Goal: Task Accomplishment & Management: Manage account settings

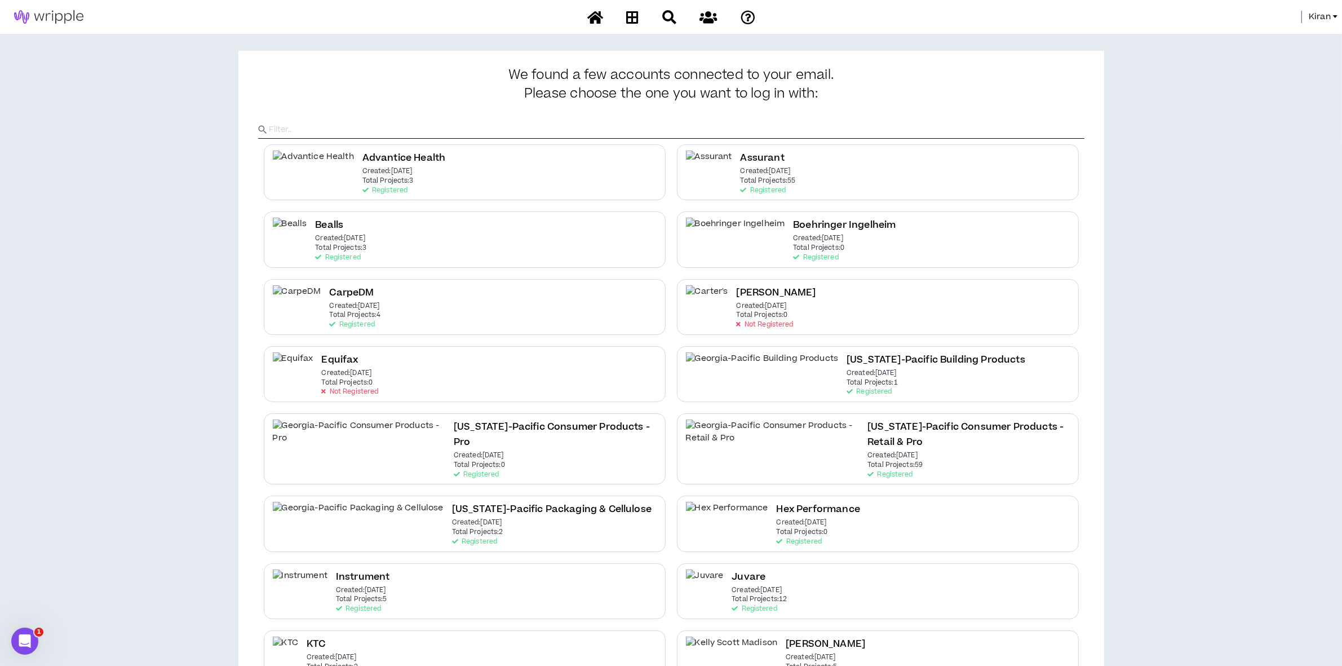
click at [1315, 19] on span "Kiran" at bounding box center [1320, 17] width 22 height 12
click at [1264, 38] on link "System Admin Portal" at bounding box center [1285, 38] width 102 height 17
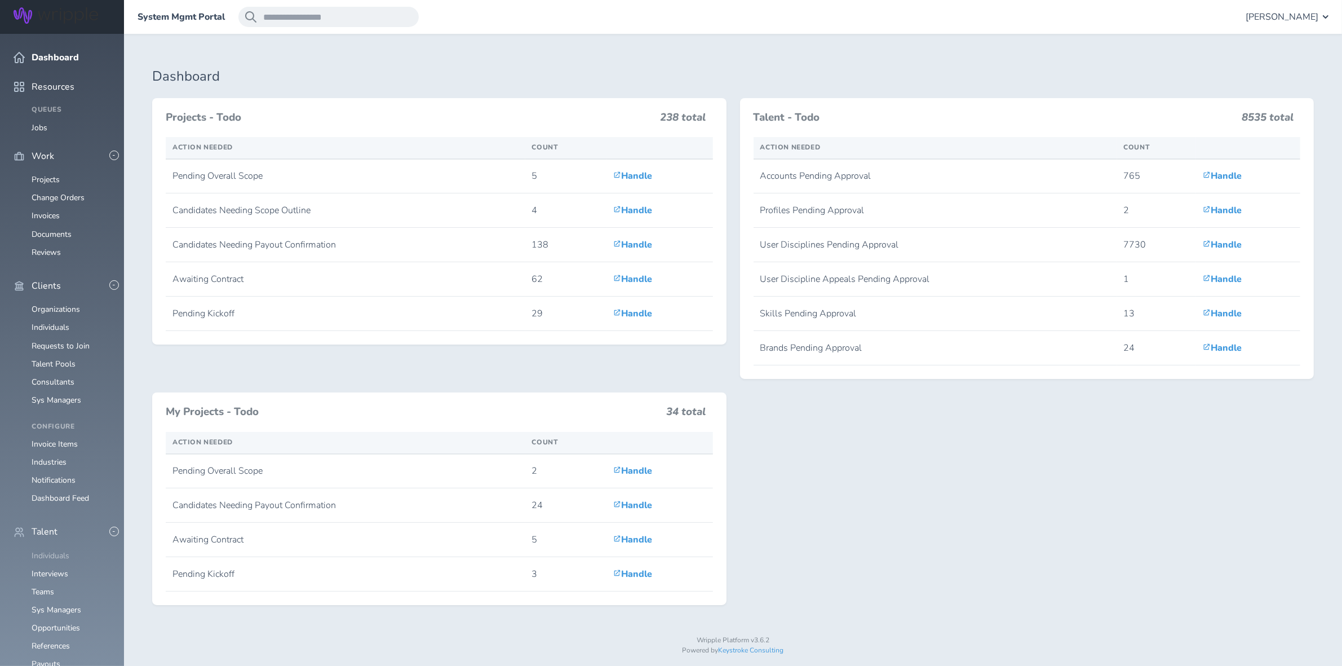
click at [52, 550] on link "Individuals" at bounding box center [51, 555] width 38 height 11
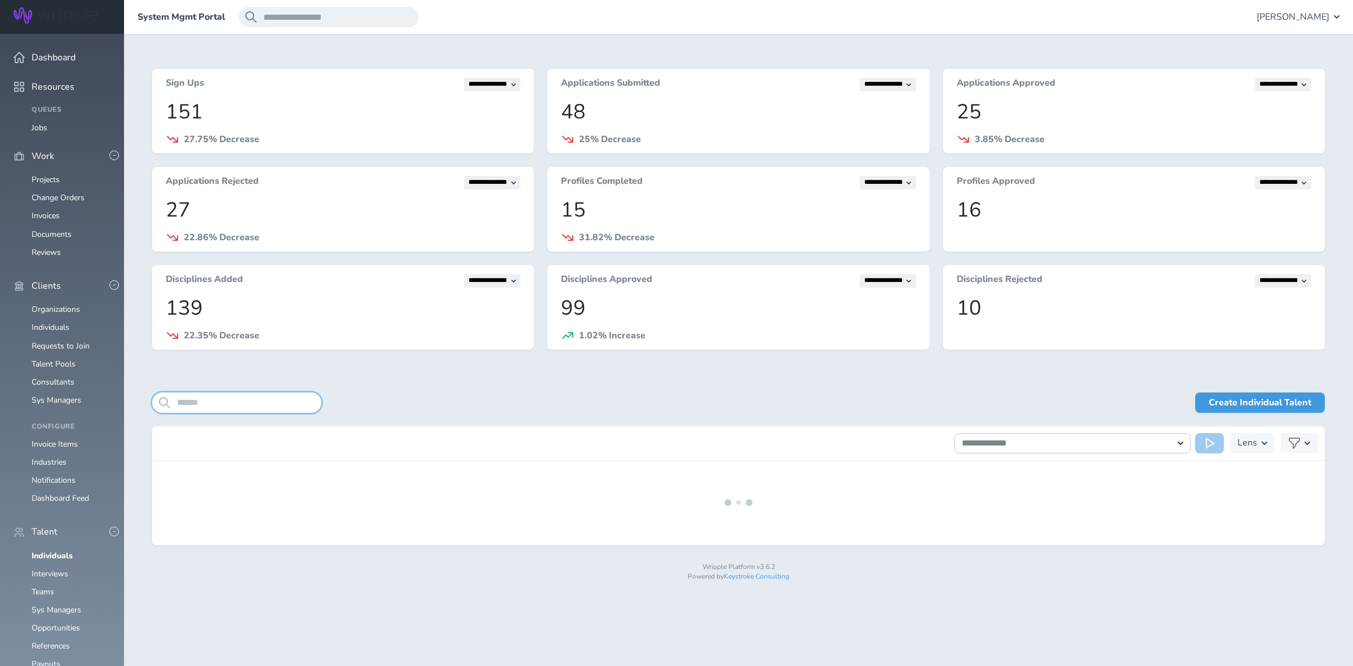
click at [181, 409] on input "search" at bounding box center [236, 402] width 169 height 20
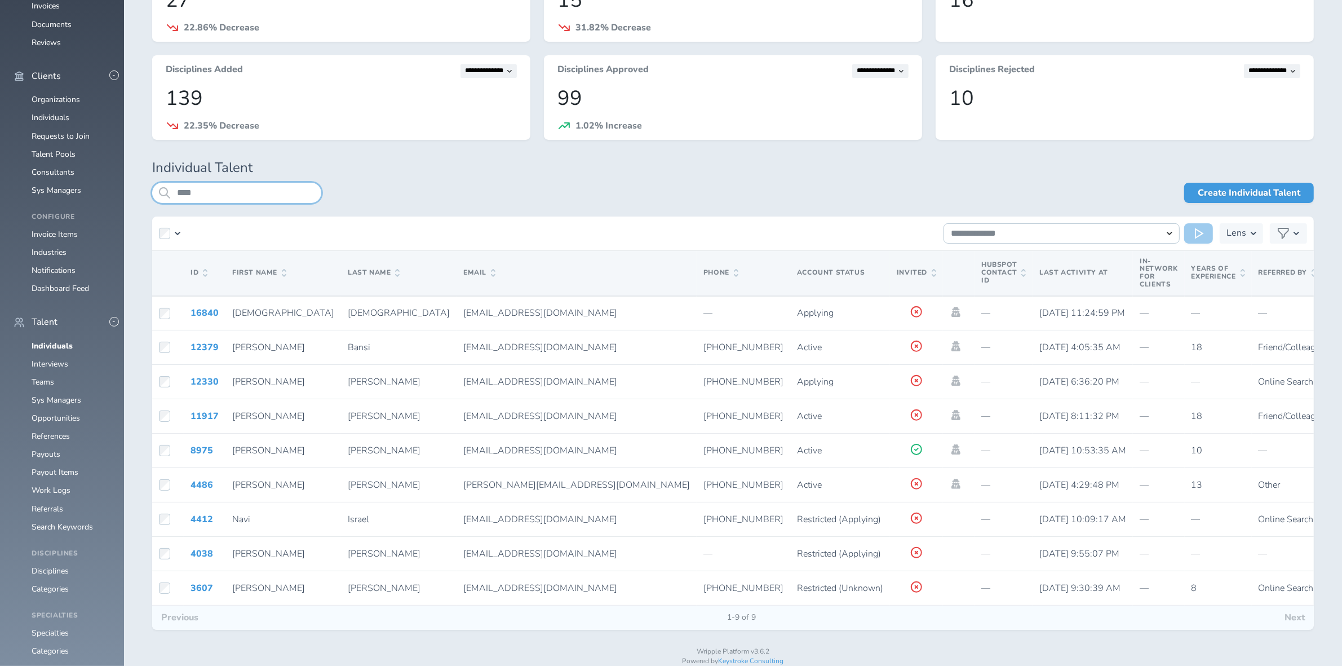
scroll to position [240, 0]
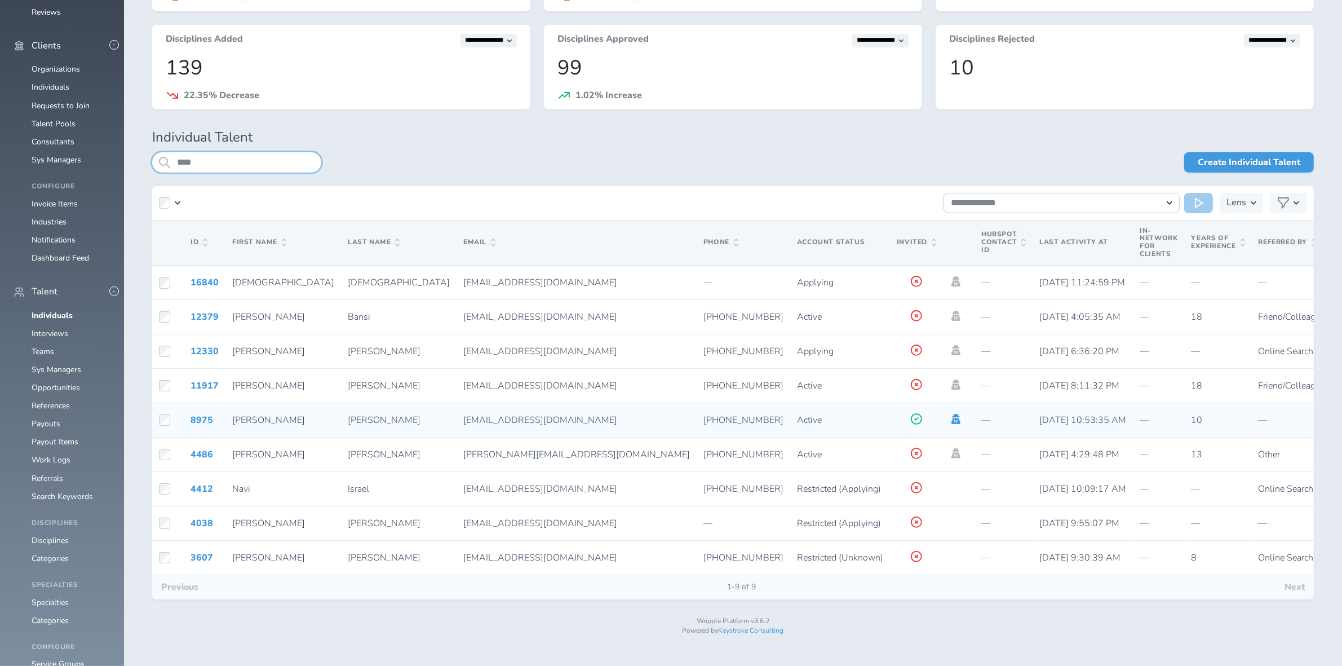
type input "****"
click at [952, 416] on icon at bounding box center [956, 419] width 9 height 10
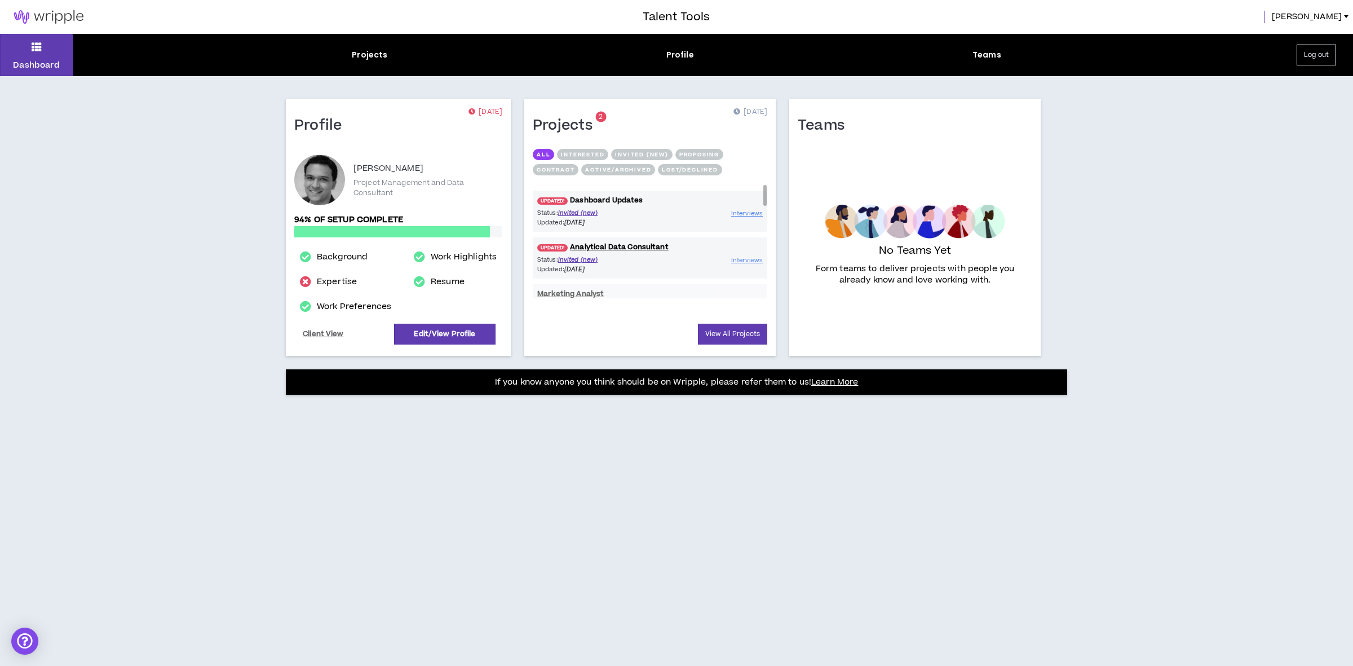
click at [563, 197] on span "UPDATED!" at bounding box center [552, 200] width 30 height 7
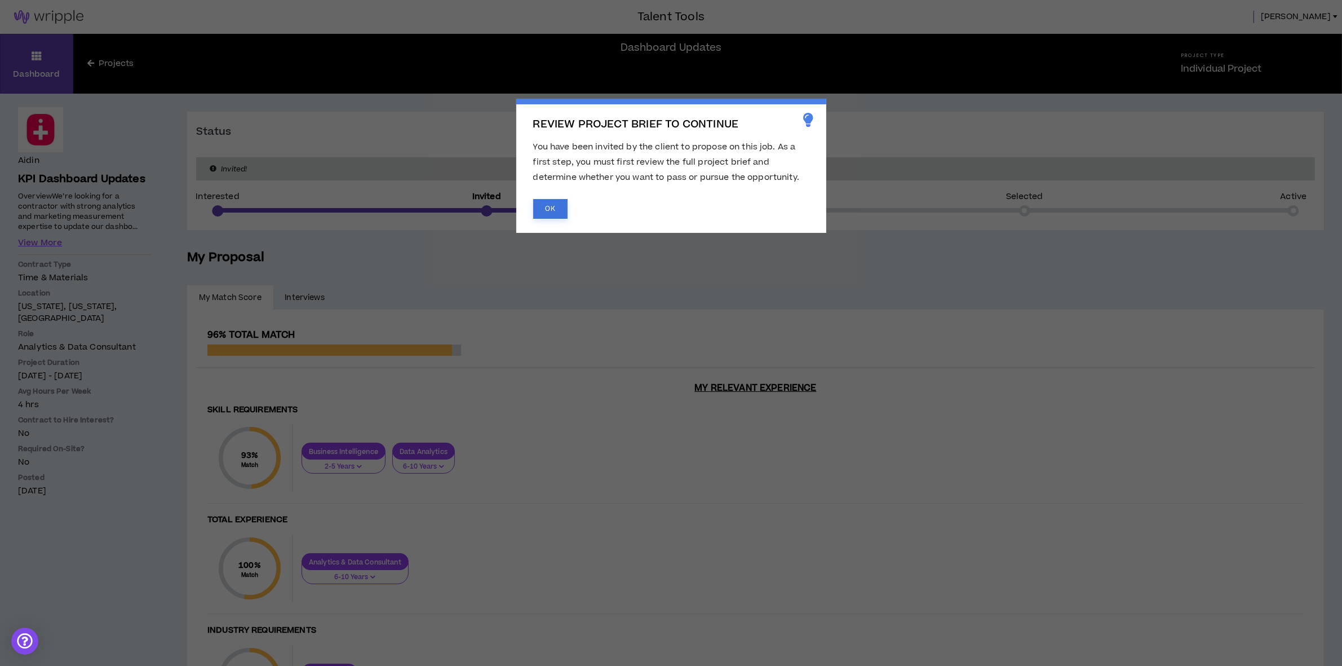
click at [551, 206] on button "OK" at bounding box center [550, 209] width 34 height 20
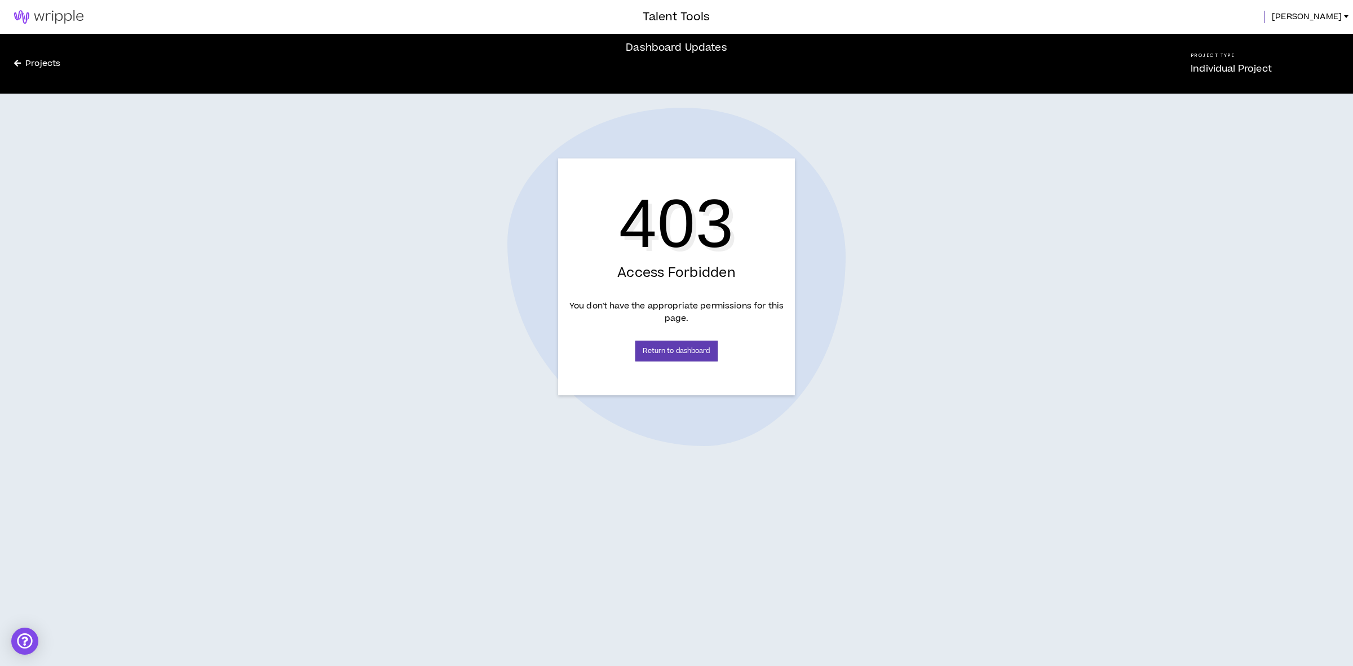
click at [38, 64] on link "Projects" at bounding box center [37, 64] width 74 height 12
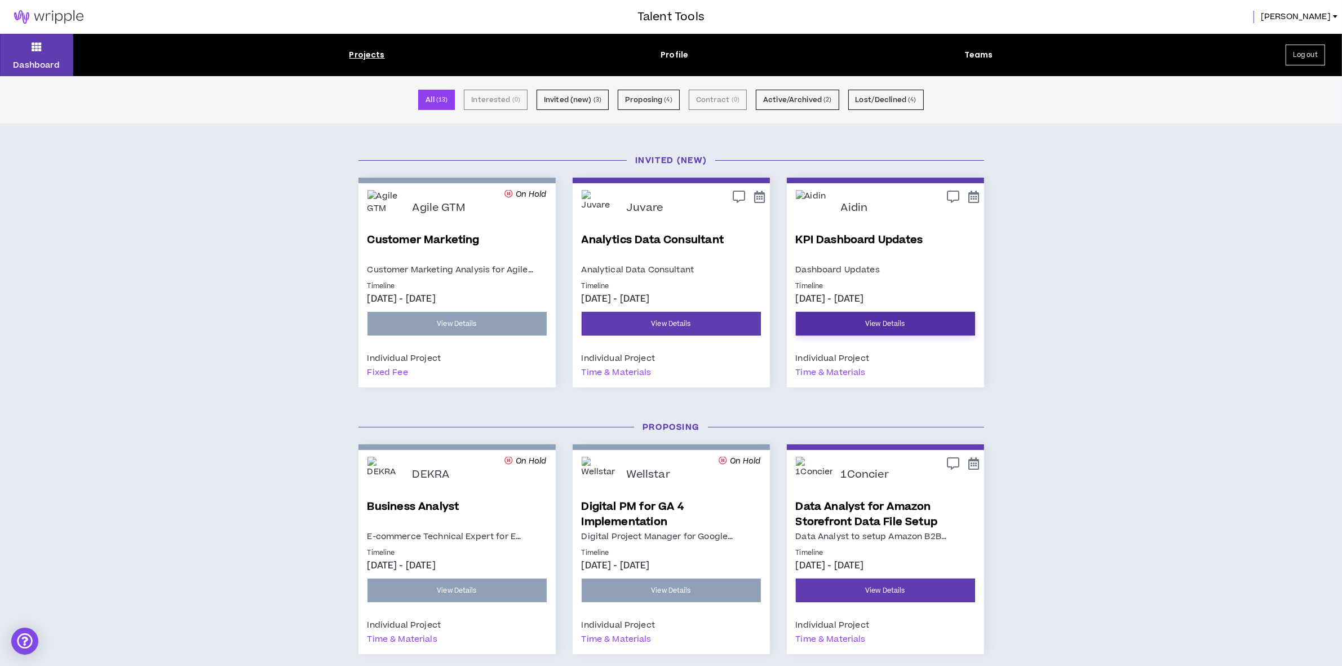
click at [918, 321] on link "View Details" at bounding box center [885, 324] width 179 height 24
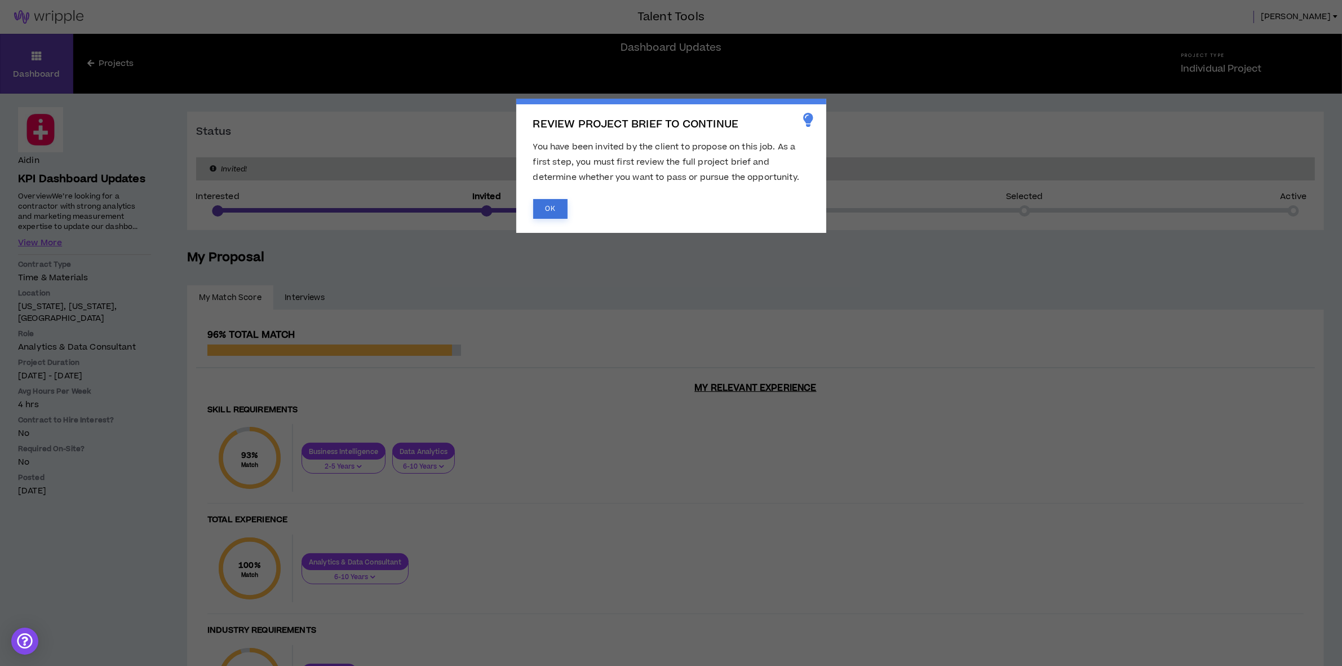
click at [550, 212] on button "OK" at bounding box center [550, 209] width 34 height 20
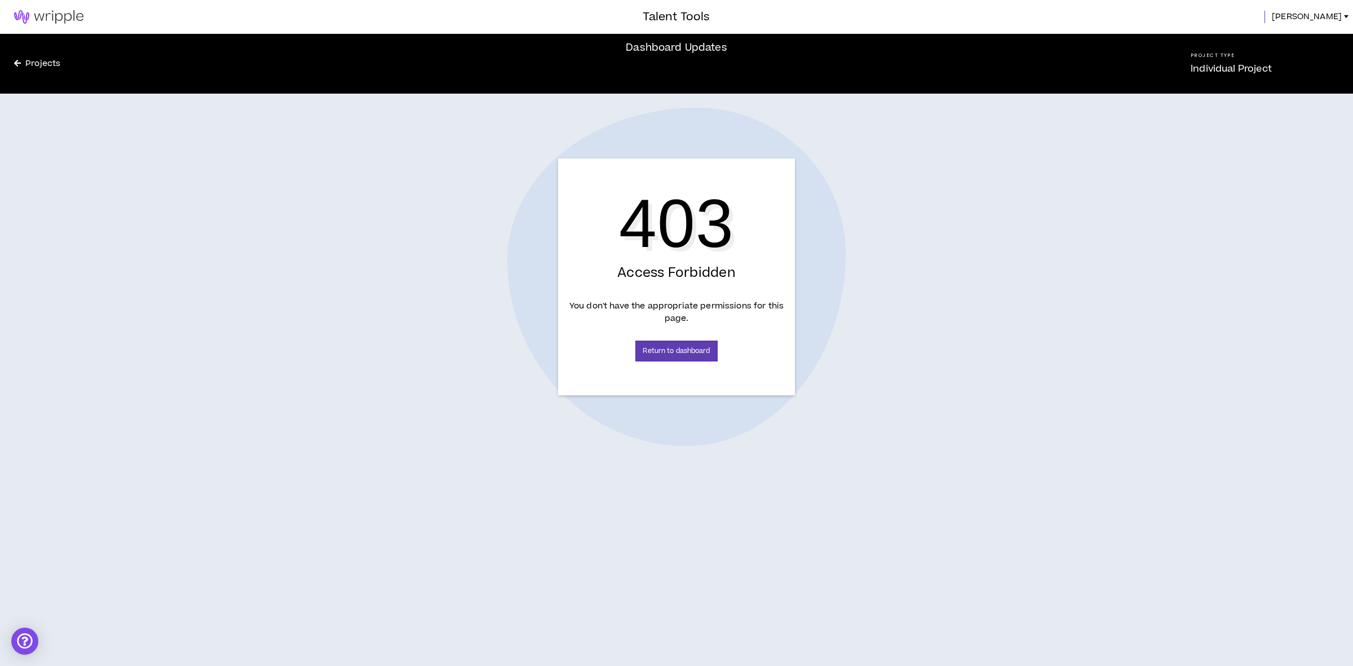
click at [16, 58] on link "Projects" at bounding box center [37, 64] width 74 height 12
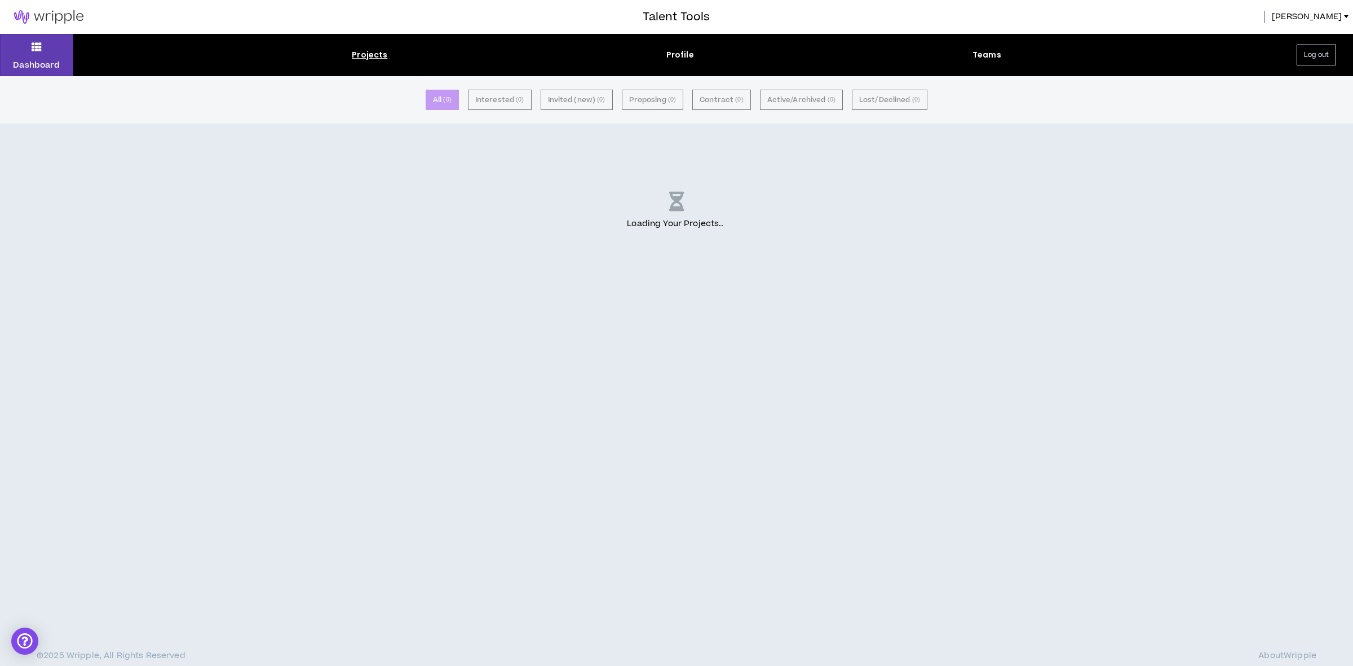
click at [49, 16] on img at bounding box center [49, 17] width 98 height 14
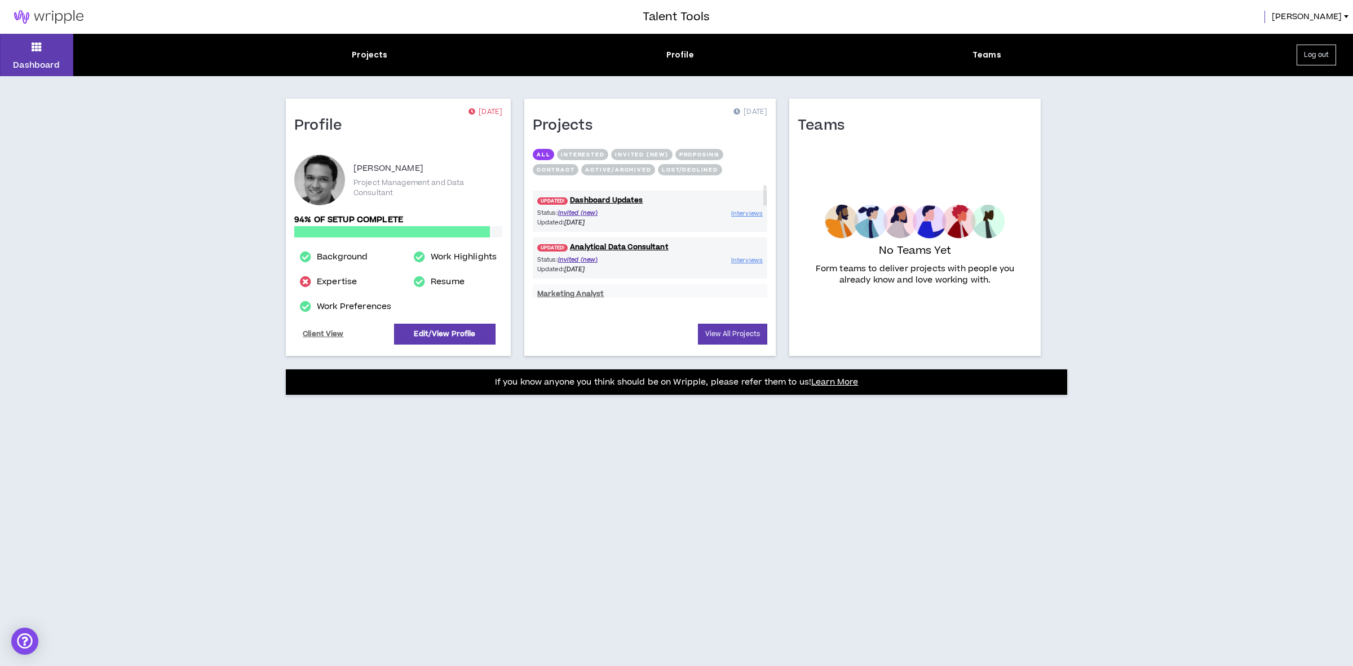
click at [545, 522] on div "Dashboard Projects Profile Teams Log out Profile 856 days ago Neel Golikeri Pro…" at bounding box center [676, 350] width 1353 height 632
click at [1309, 47] on button "Log out" at bounding box center [1316, 55] width 39 height 21
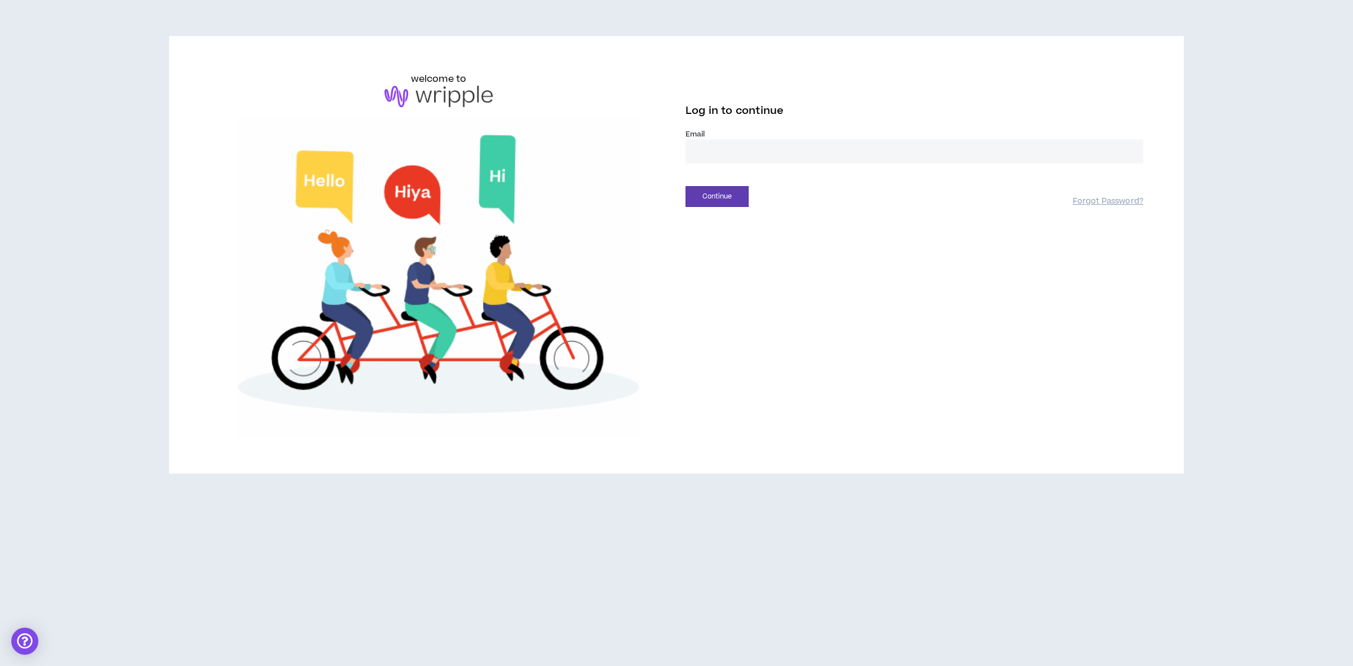
click at [790, 156] on input "email" at bounding box center [915, 151] width 458 height 24
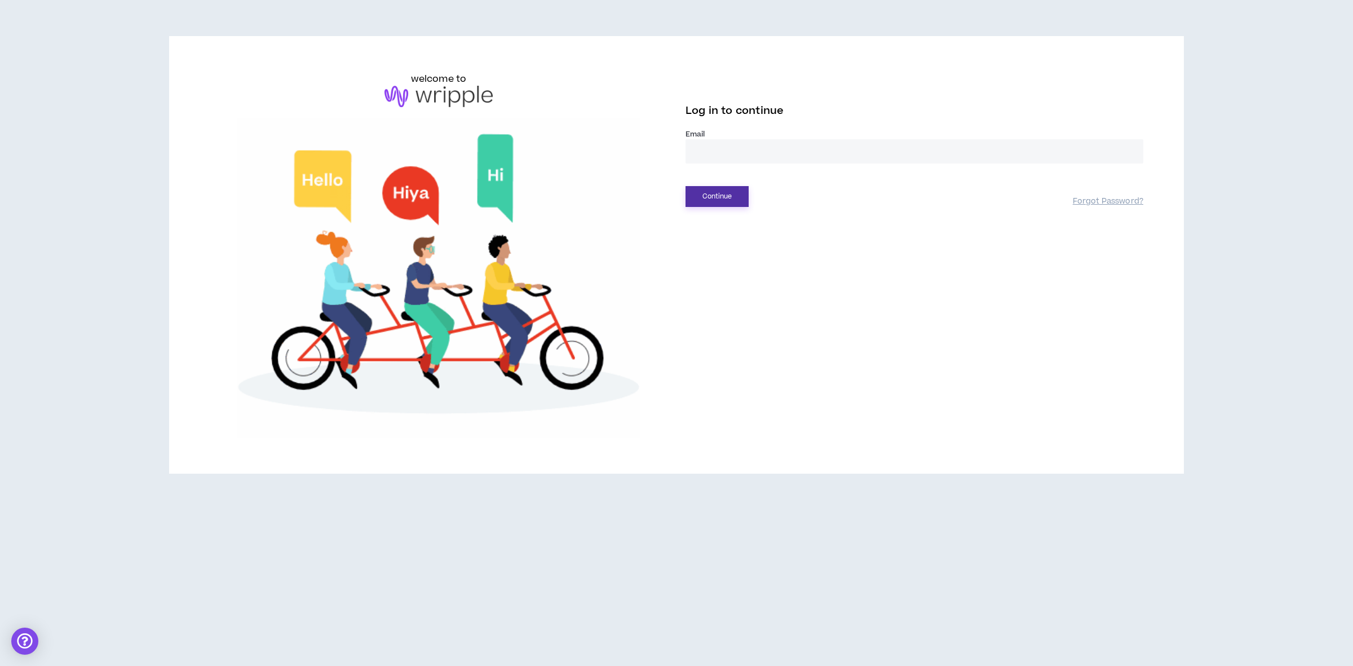
click at [697, 195] on button "Continue" at bounding box center [717, 196] width 63 height 21
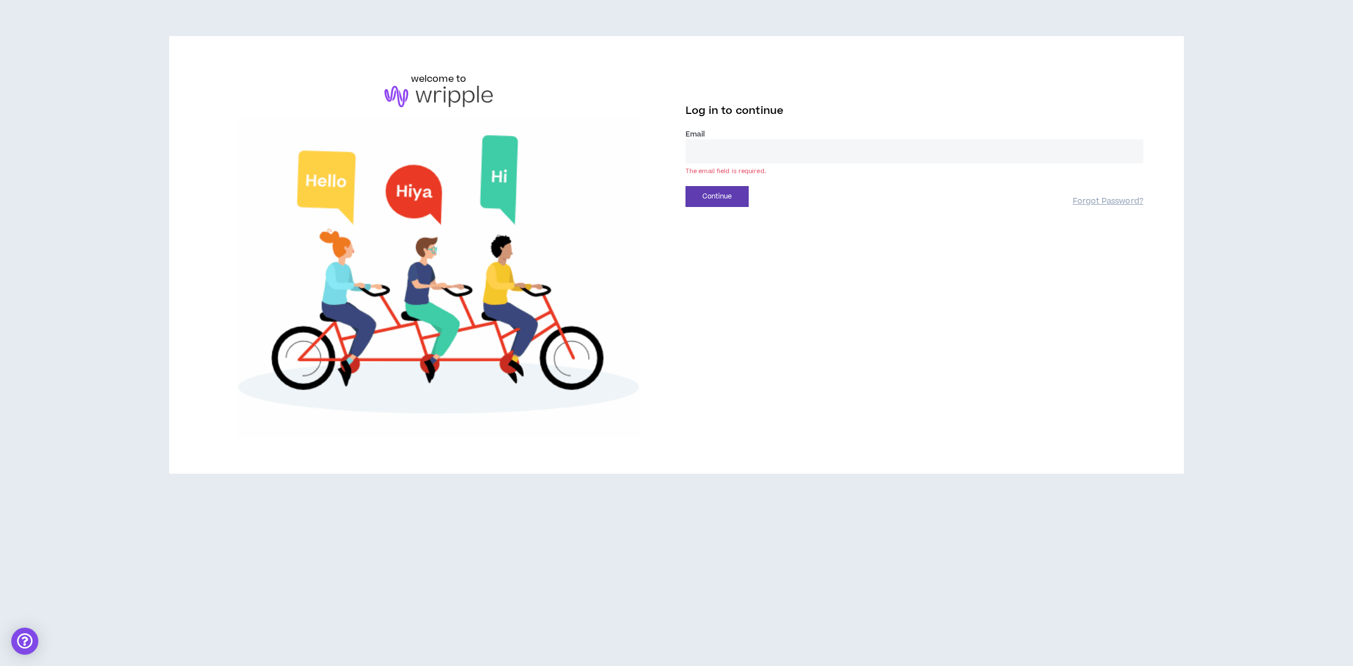
drag, startPoint x: 731, startPoint y: 142, endPoint x: 737, endPoint y: 141, distance: 5.7
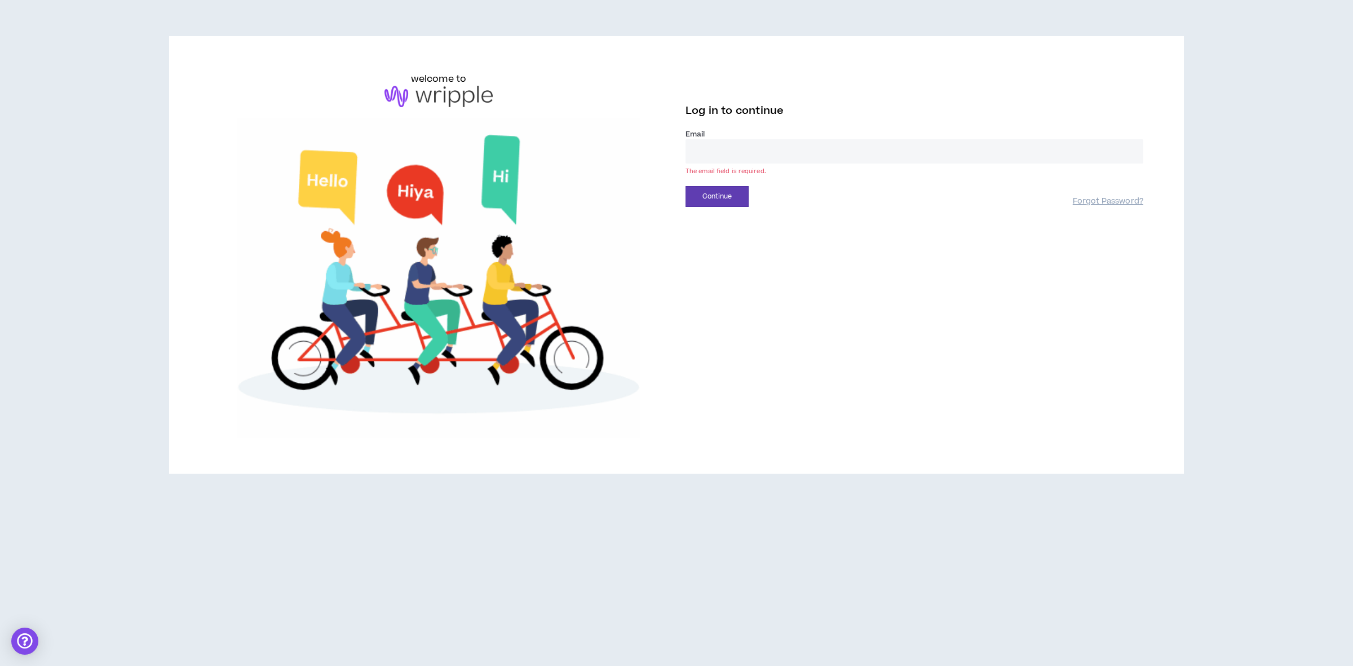
click at [732, 142] on input "email" at bounding box center [915, 151] width 458 height 24
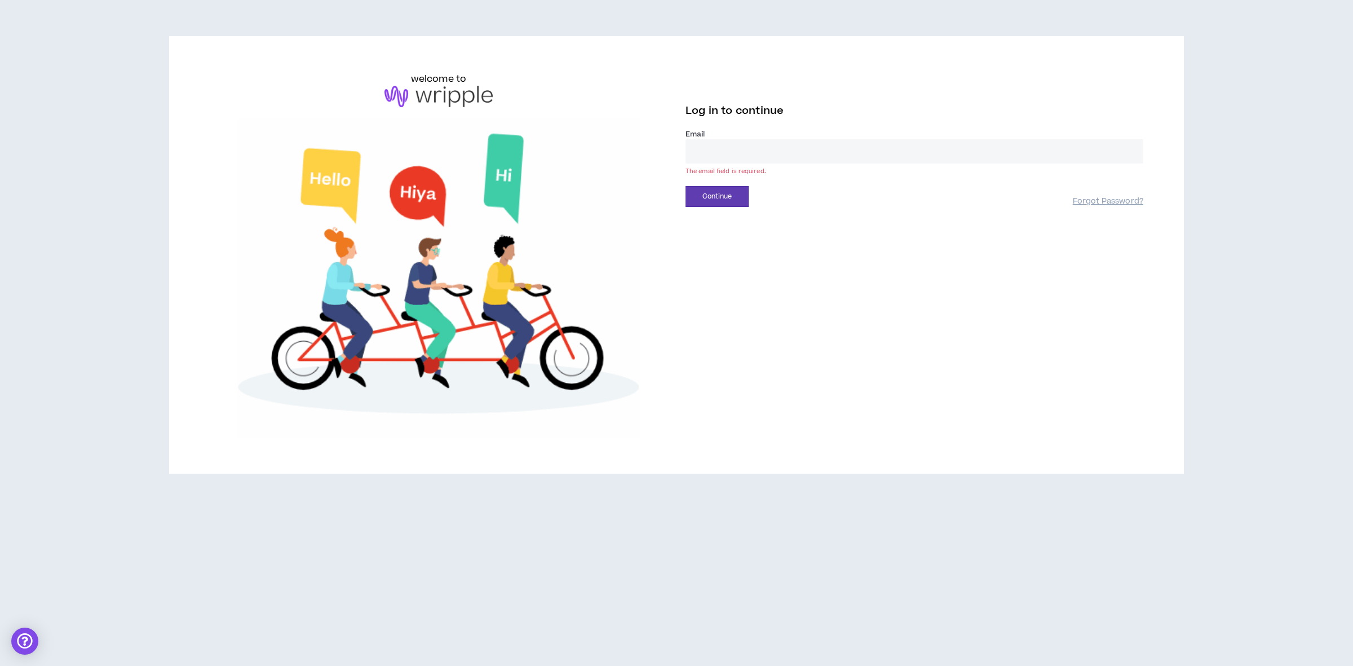
type input "**********"
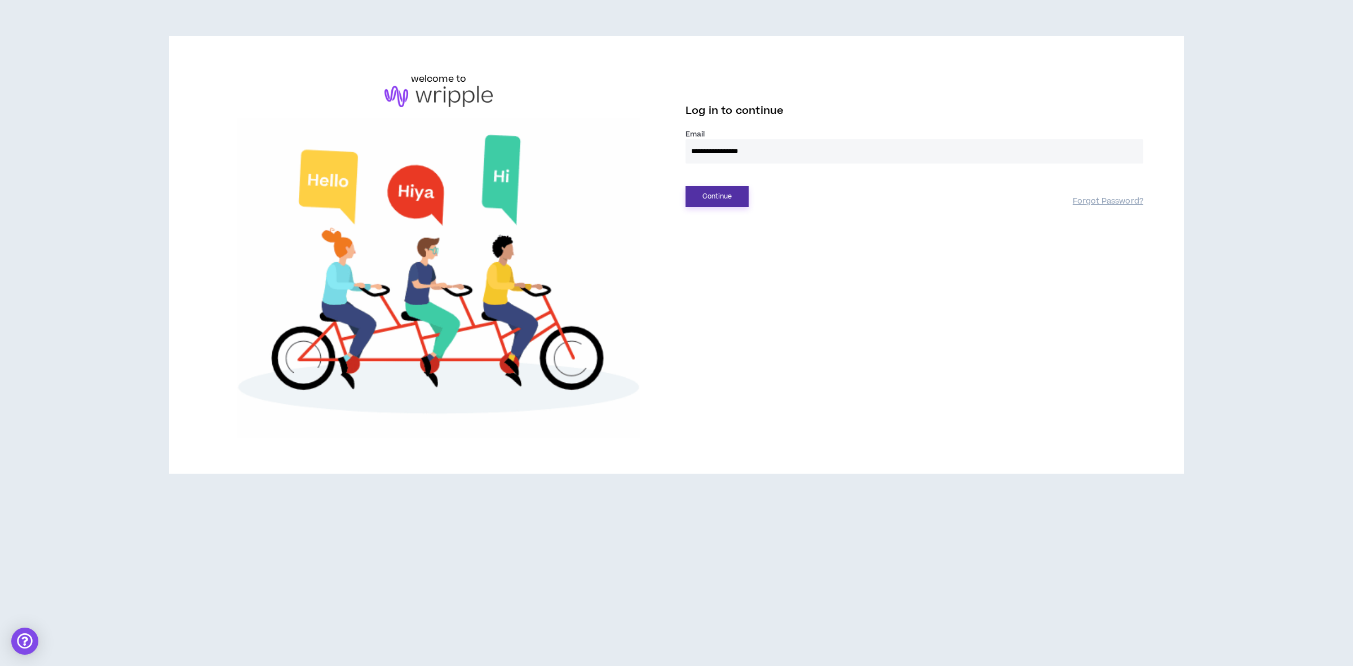
click at [710, 200] on button "Continue" at bounding box center [717, 196] width 63 height 21
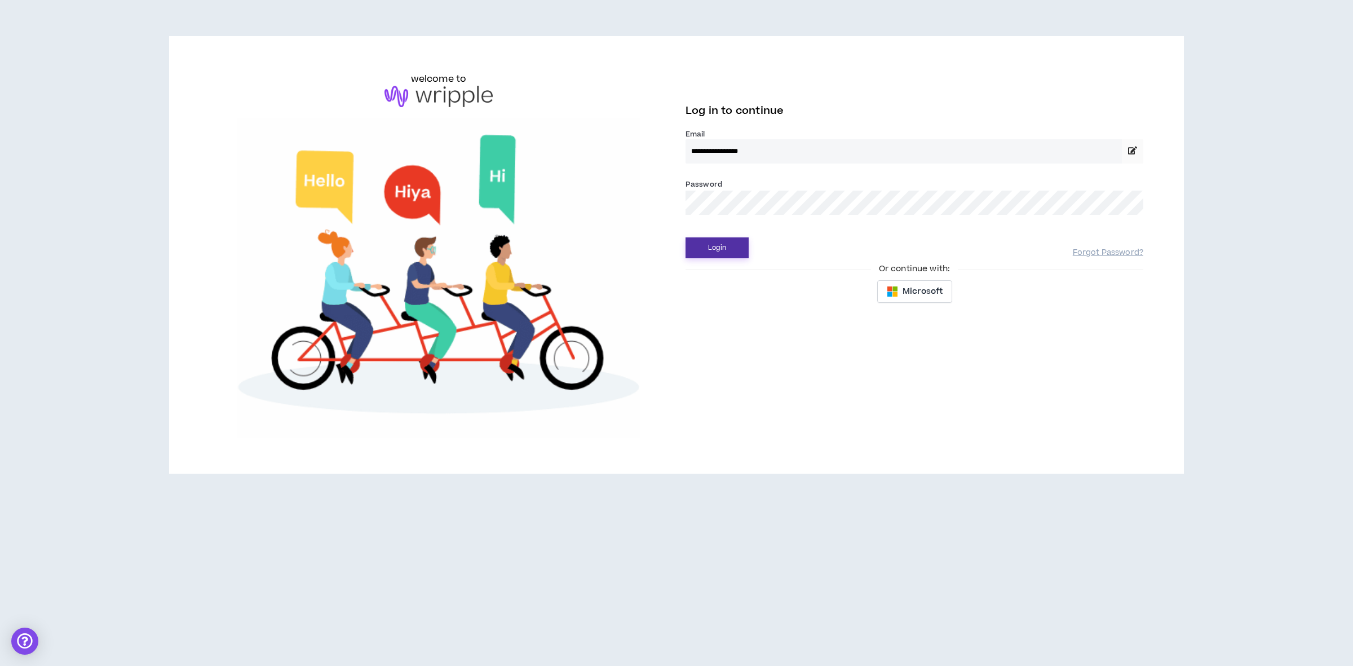
click at [711, 252] on button "Login" at bounding box center [717, 247] width 63 height 21
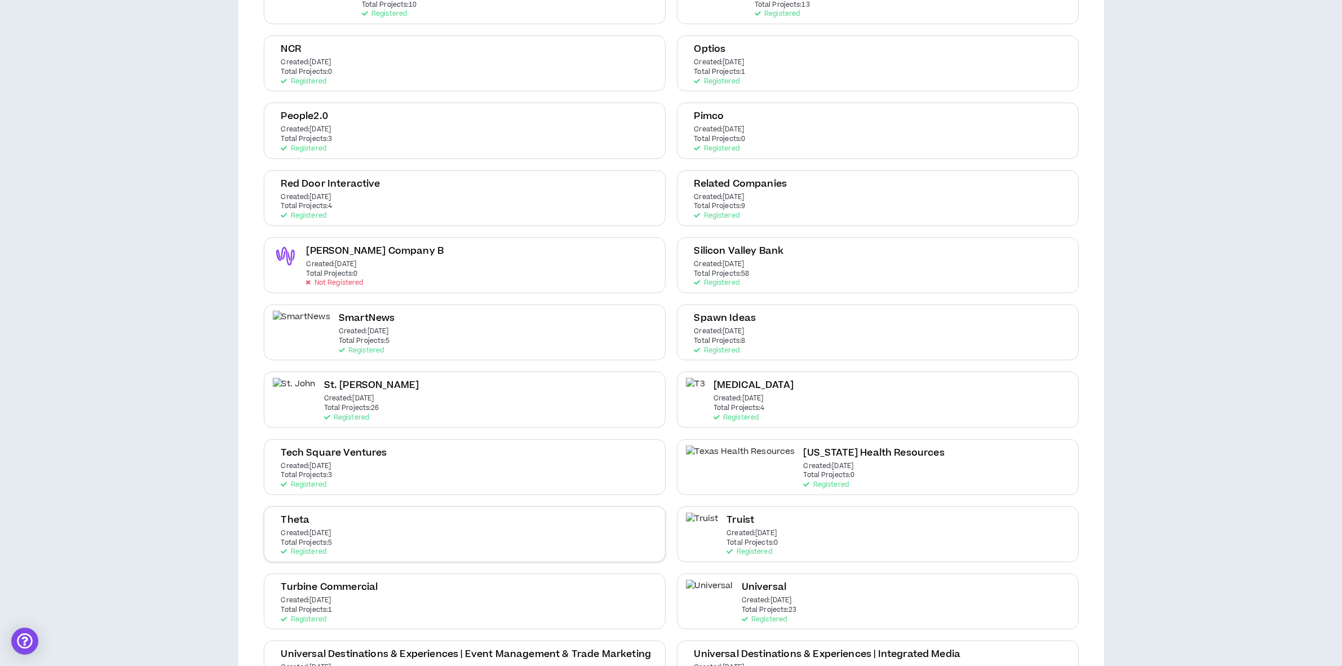
scroll to position [916, 0]
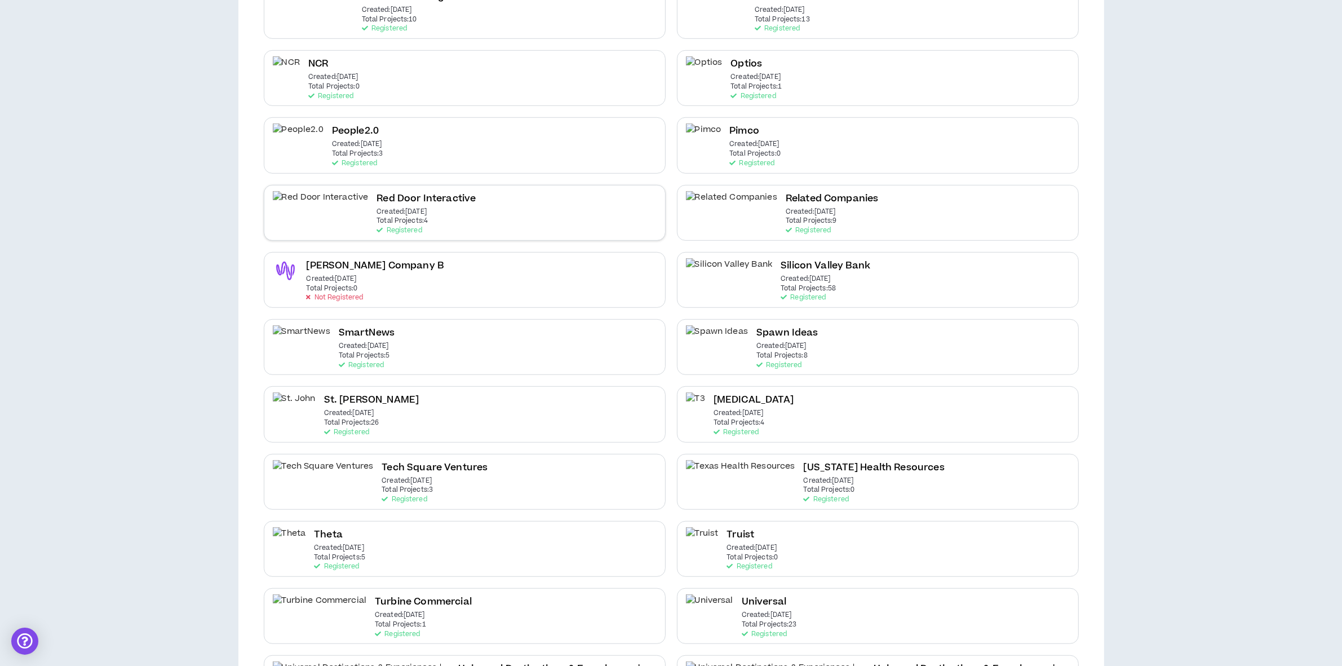
click at [377, 208] on p "Created: Jun 16 2025" at bounding box center [402, 212] width 50 height 8
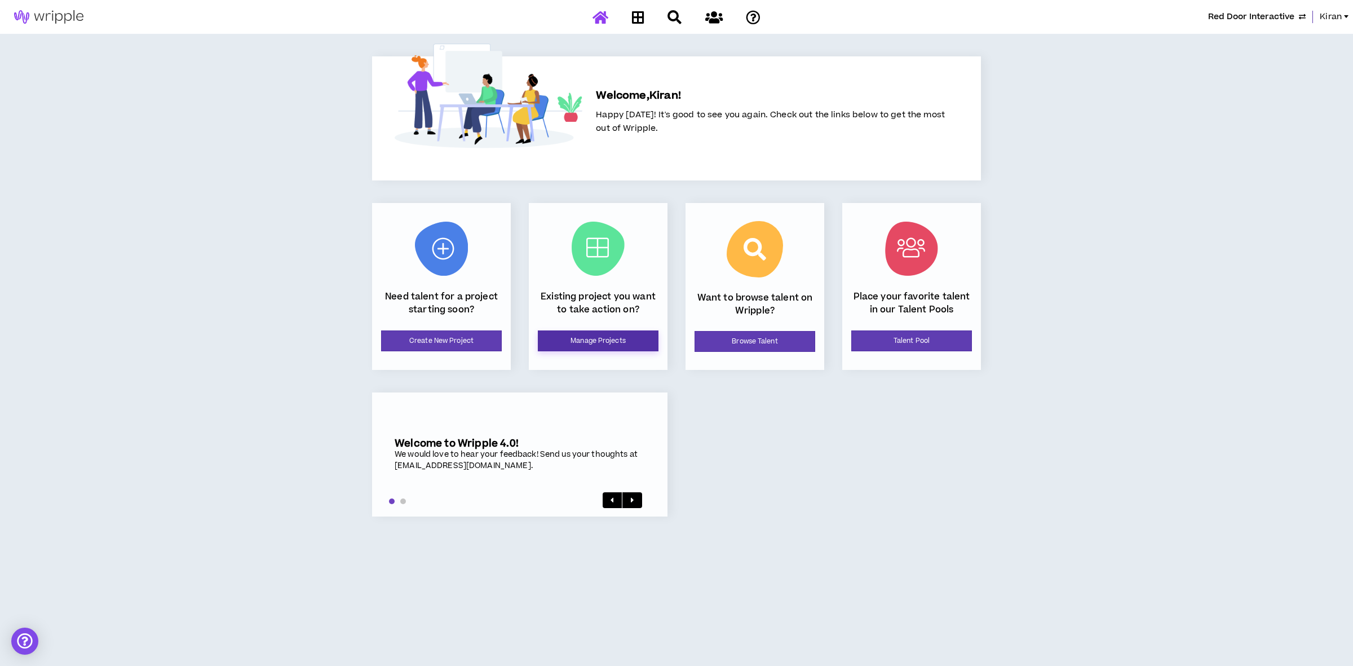
click at [581, 348] on link "Manage Projects" at bounding box center [598, 340] width 121 height 21
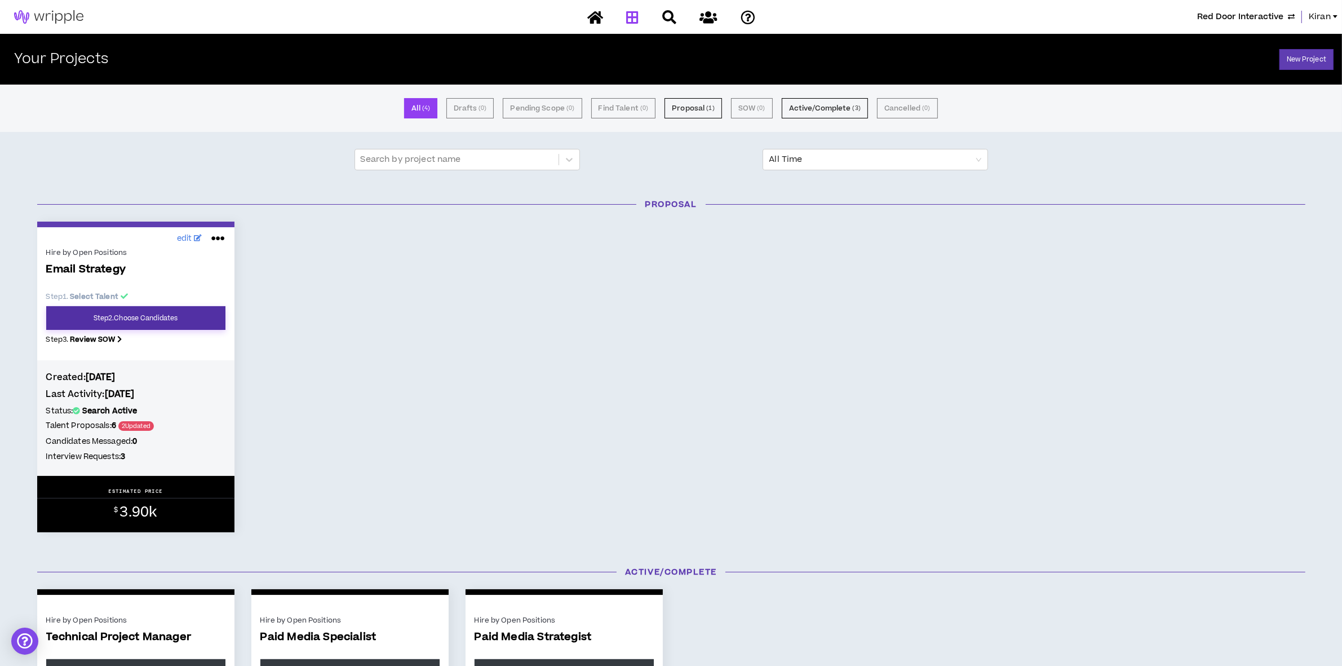
click at [156, 322] on link "Step 2 . Choose Candidates" at bounding box center [135, 318] width 179 height 24
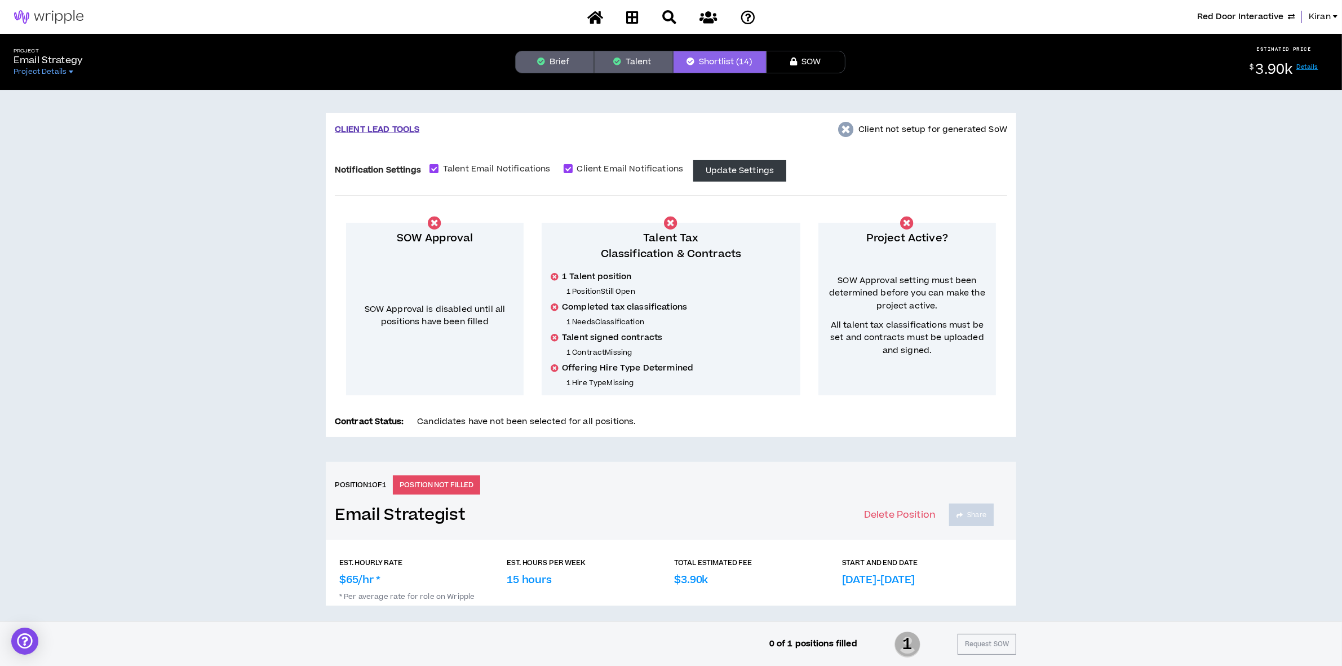
click at [554, 49] on div "Project Email Strategy Project Details Brief Talent Shortlist (14) SOW ESTIMATE…" at bounding box center [671, 62] width 1342 height 56
click at [553, 60] on button "Brief" at bounding box center [554, 62] width 79 height 23
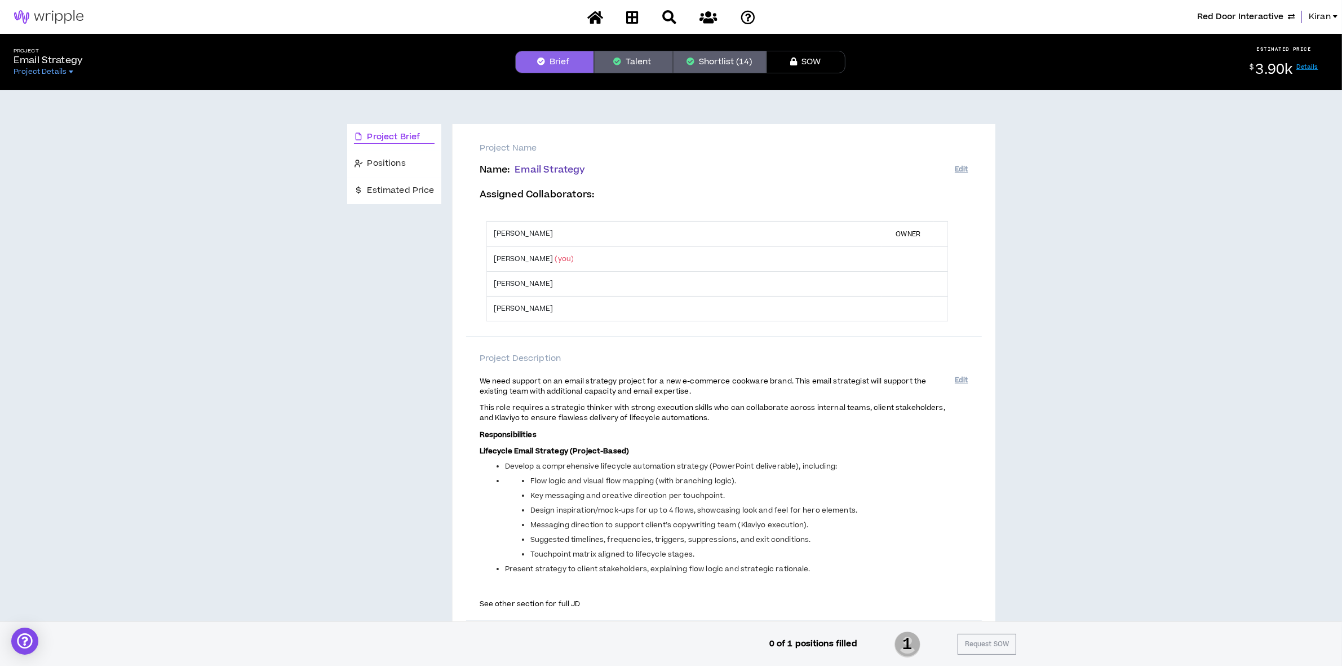
click at [744, 55] on button "Shortlist (14)" at bounding box center [720, 62] width 94 height 23
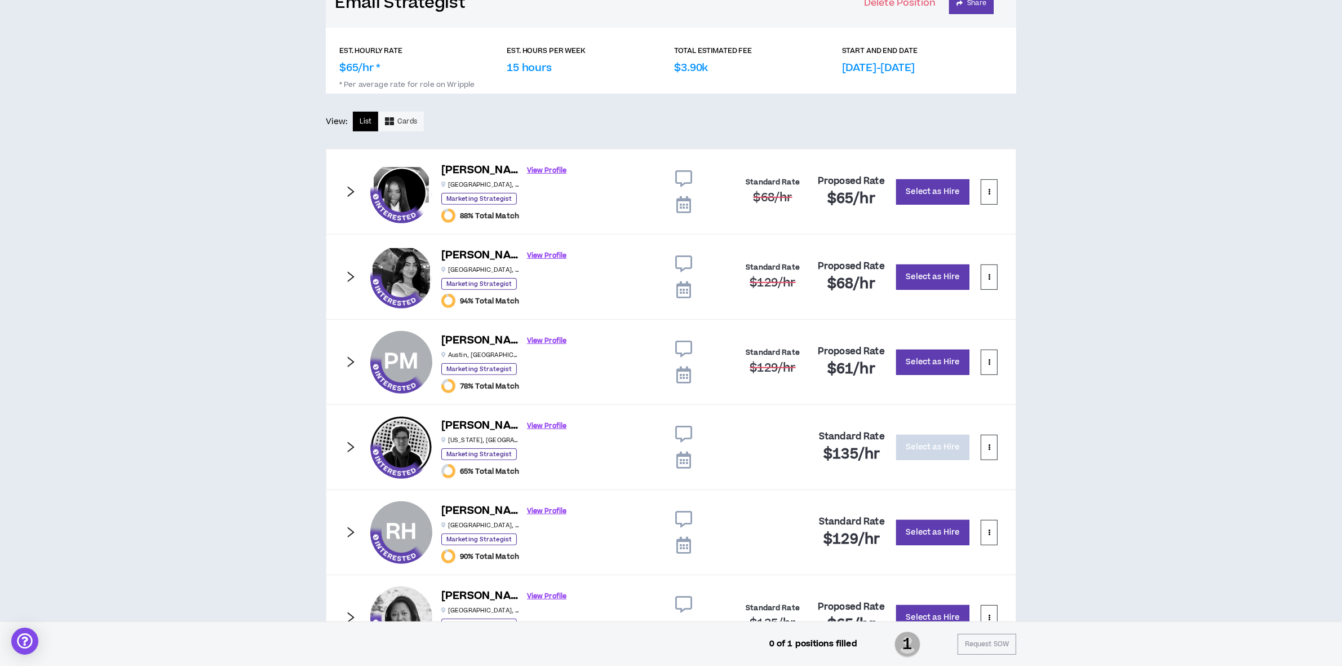
scroll to position [505, 0]
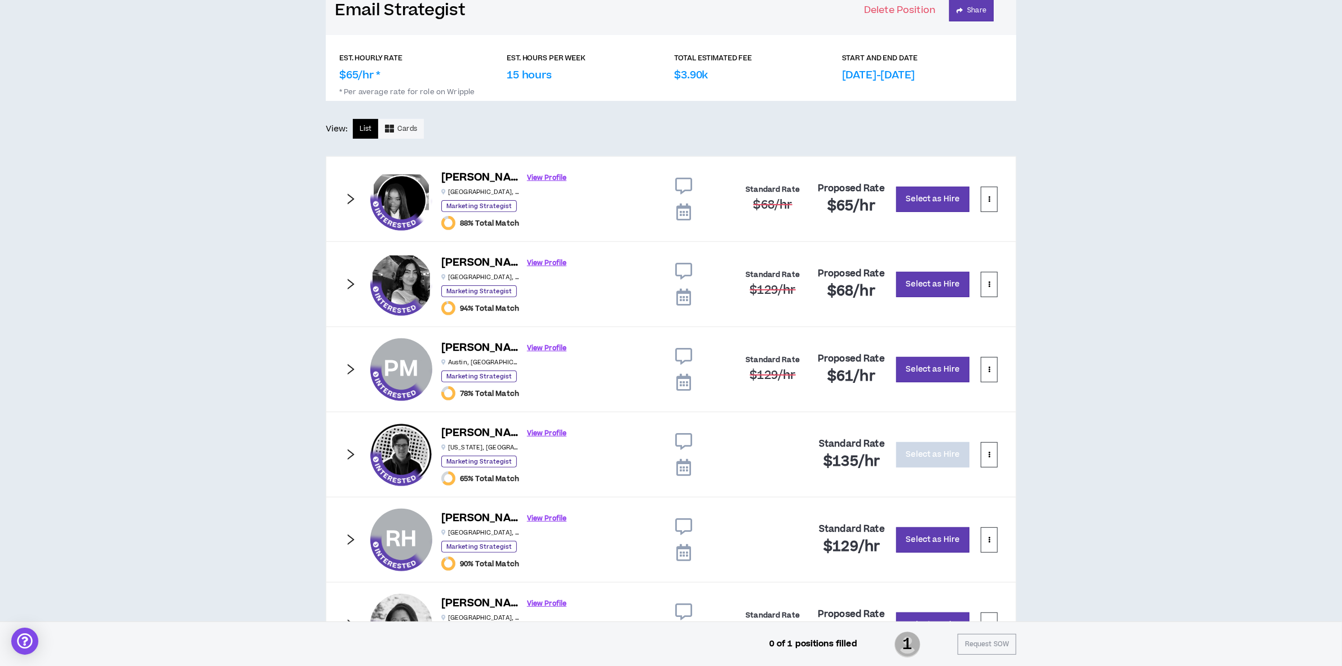
click at [345, 197] on icon "right" at bounding box center [350, 199] width 12 height 12
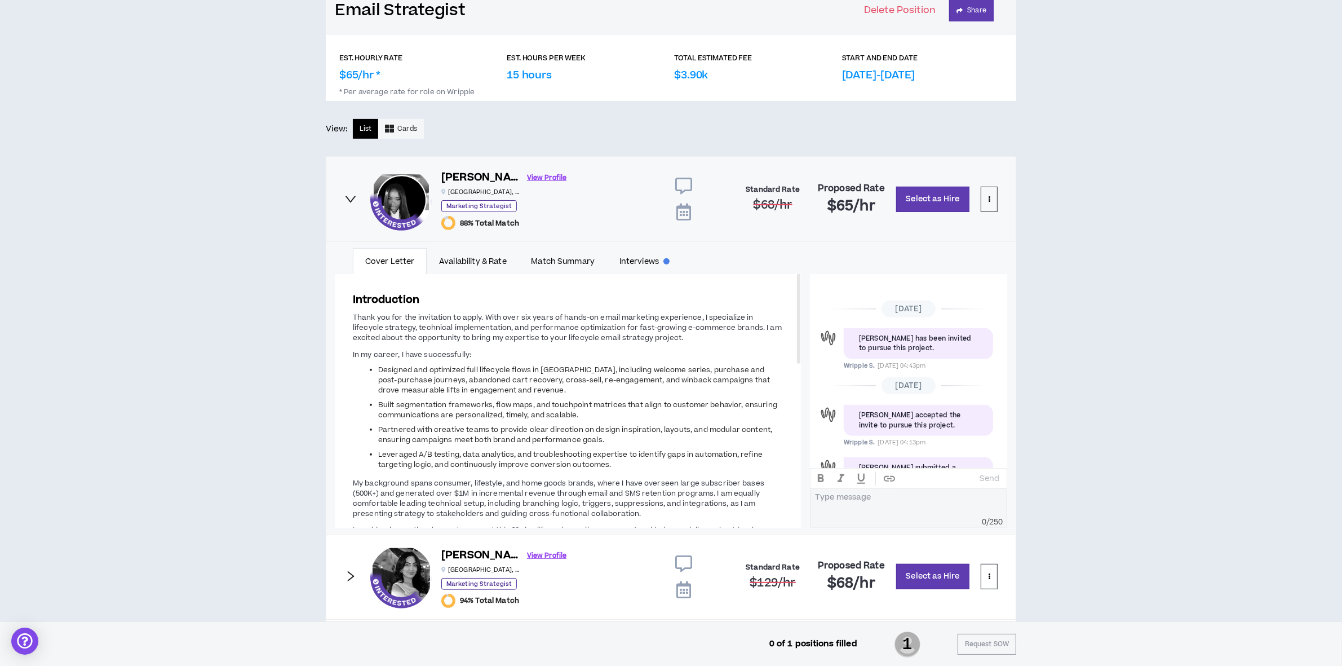
scroll to position [179, 0]
click at [655, 264] on link "Interviews" at bounding box center [644, 261] width 75 height 26
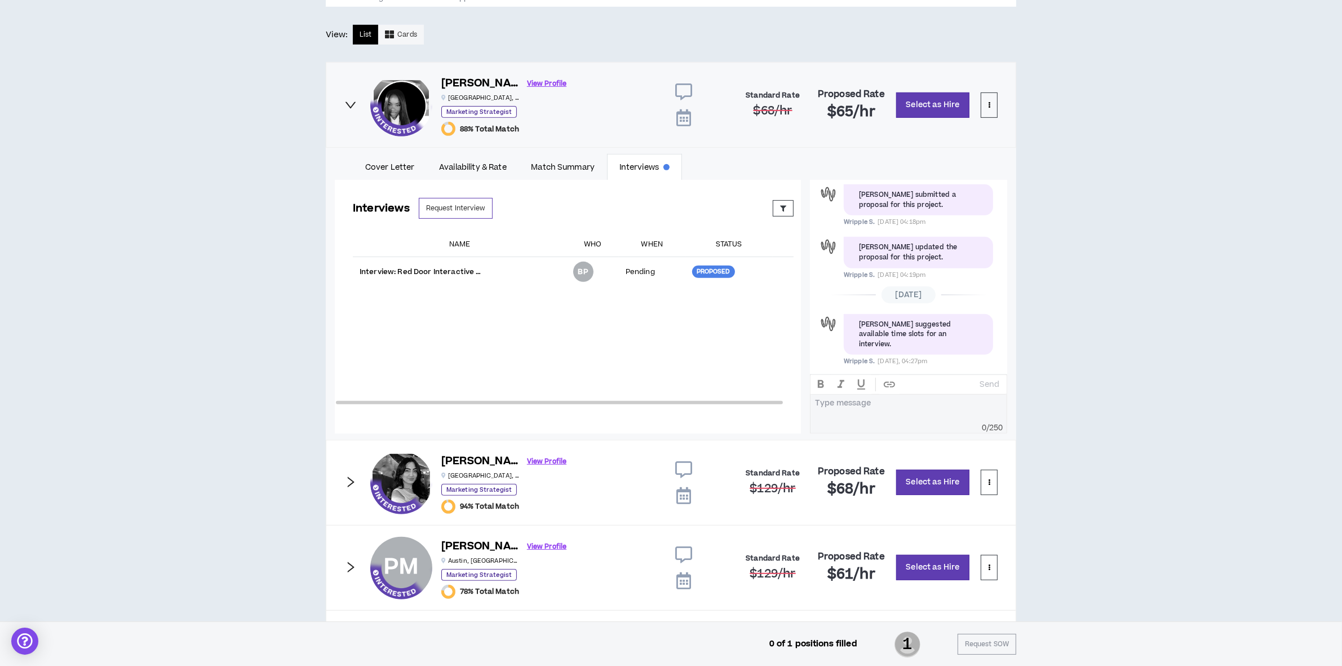
scroll to position [716, 0]
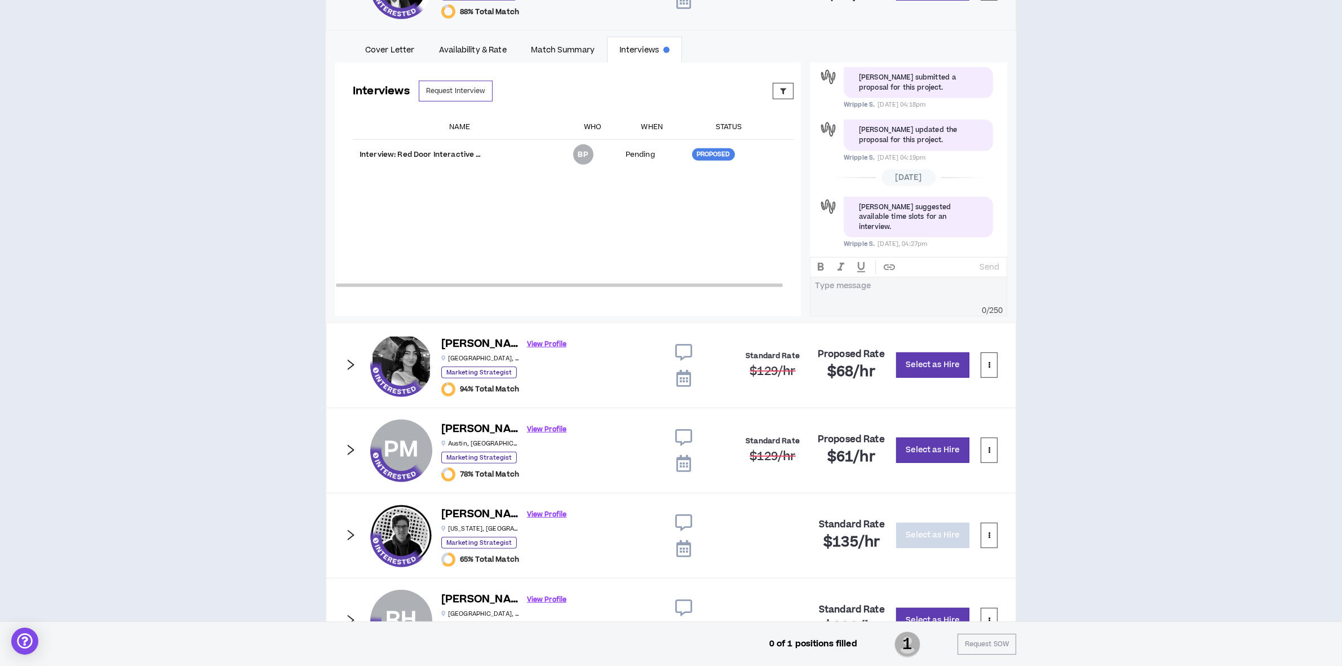
click at [688, 378] on icon at bounding box center [684, 378] width 15 height 17
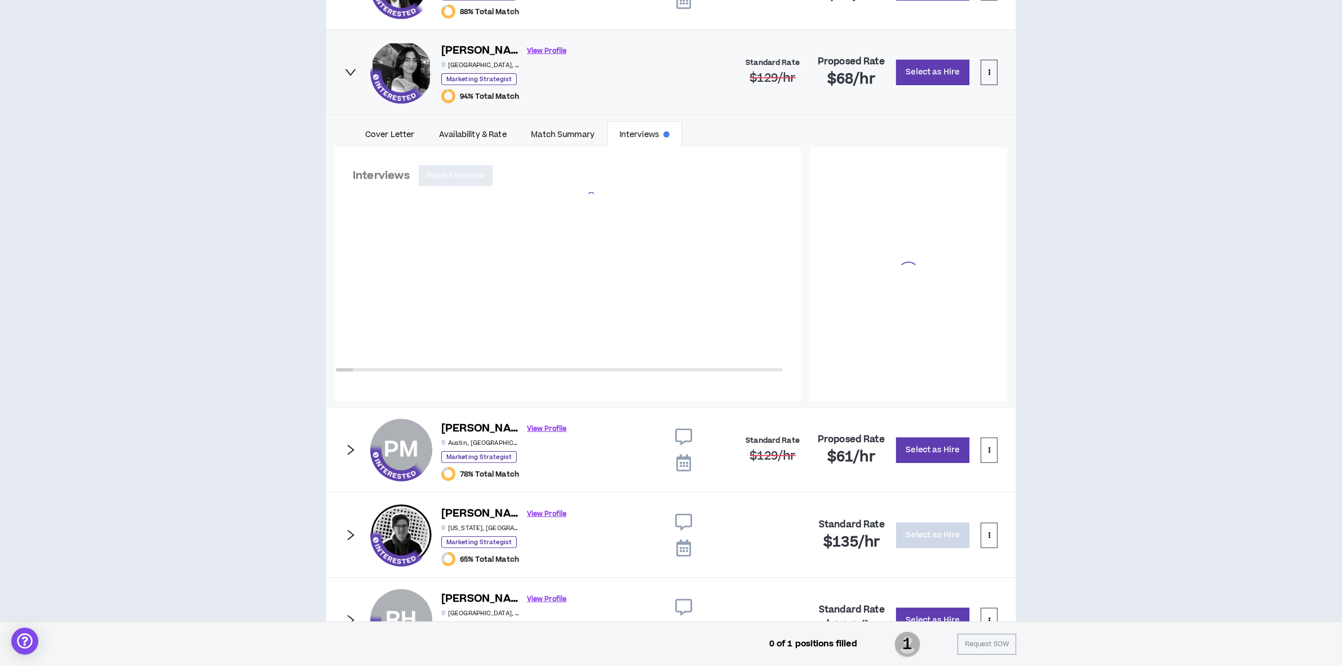
scroll to position [179, 0]
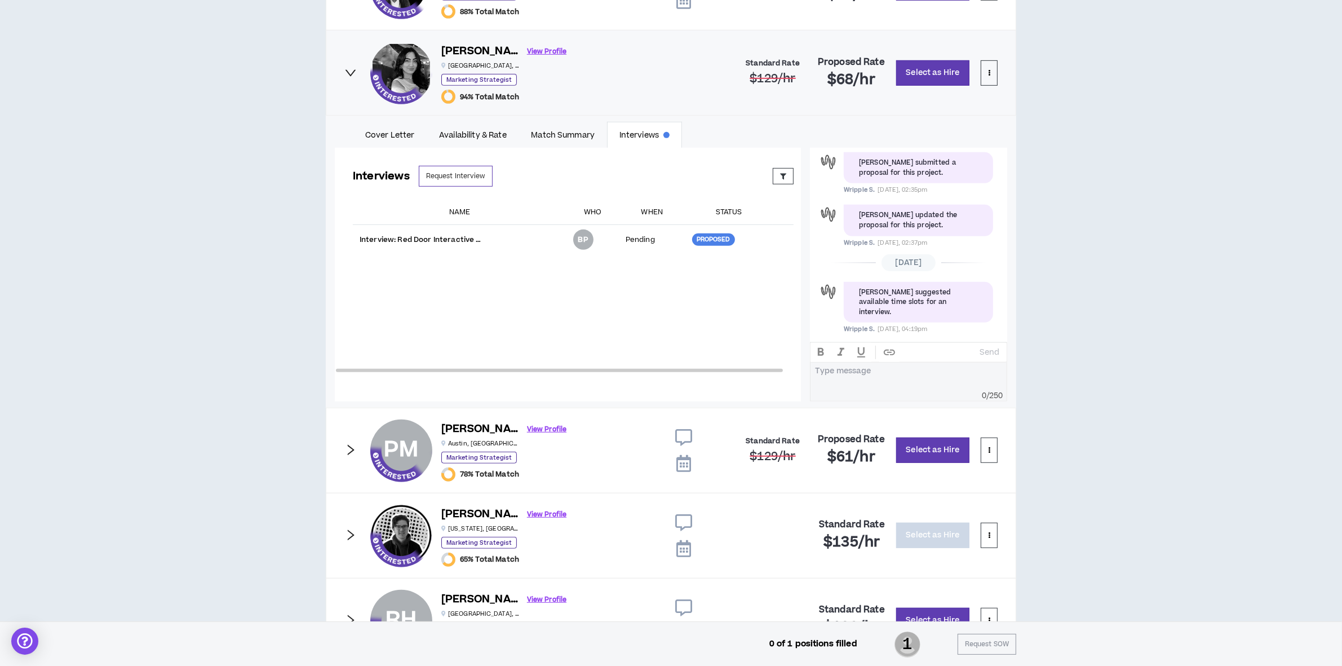
click at [350, 457] on div at bounding box center [350, 451] width 12 height 14
click at [354, 444] on div "PM PM Prakruti M. View Profile Austin , TX Marketing Strategist 78% Total Match…" at bounding box center [671, 451] width 691 height 86
click at [350, 451] on icon "right" at bounding box center [350, 450] width 12 height 12
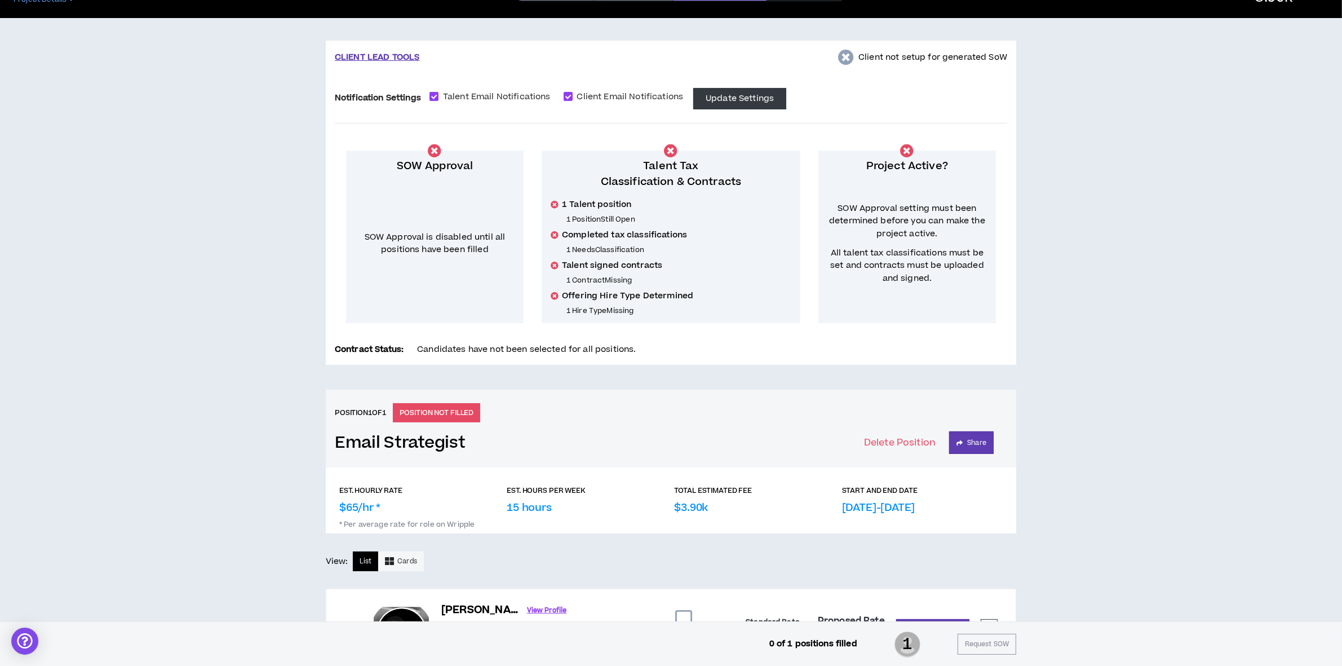
scroll to position [0, 0]
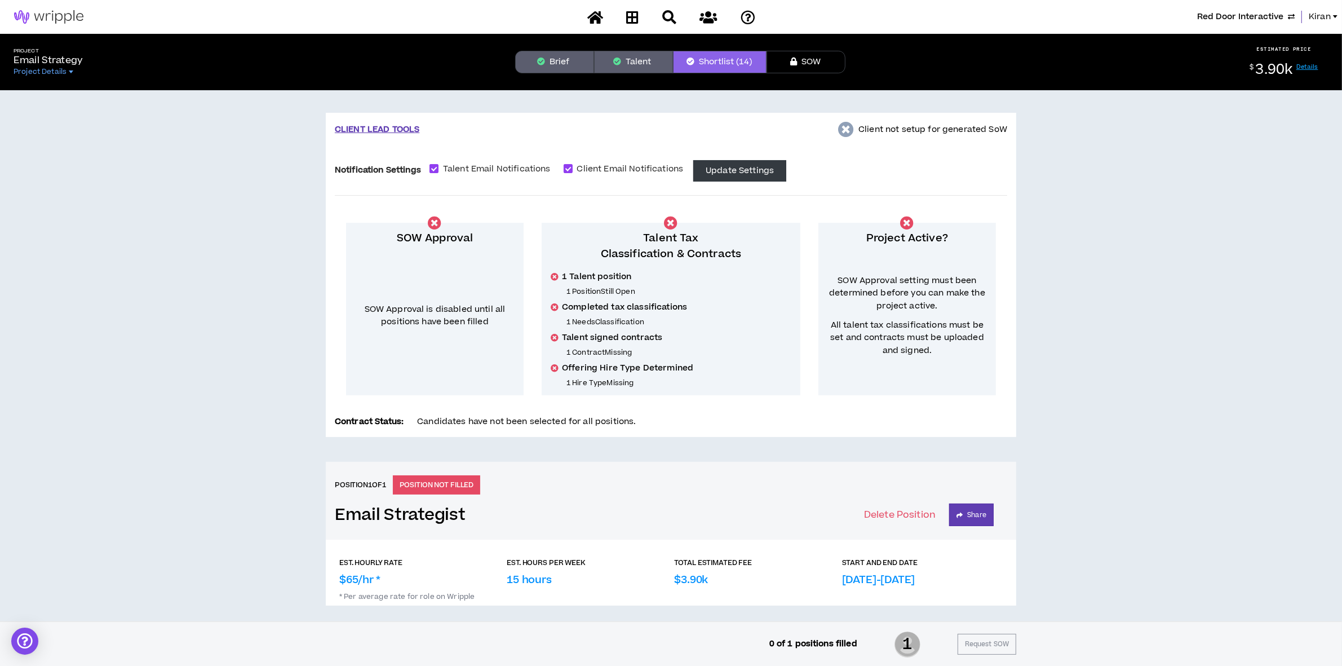
click at [1252, 16] on span "Red Door Interactive" at bounding box center [1241, 17] width 86 height 12
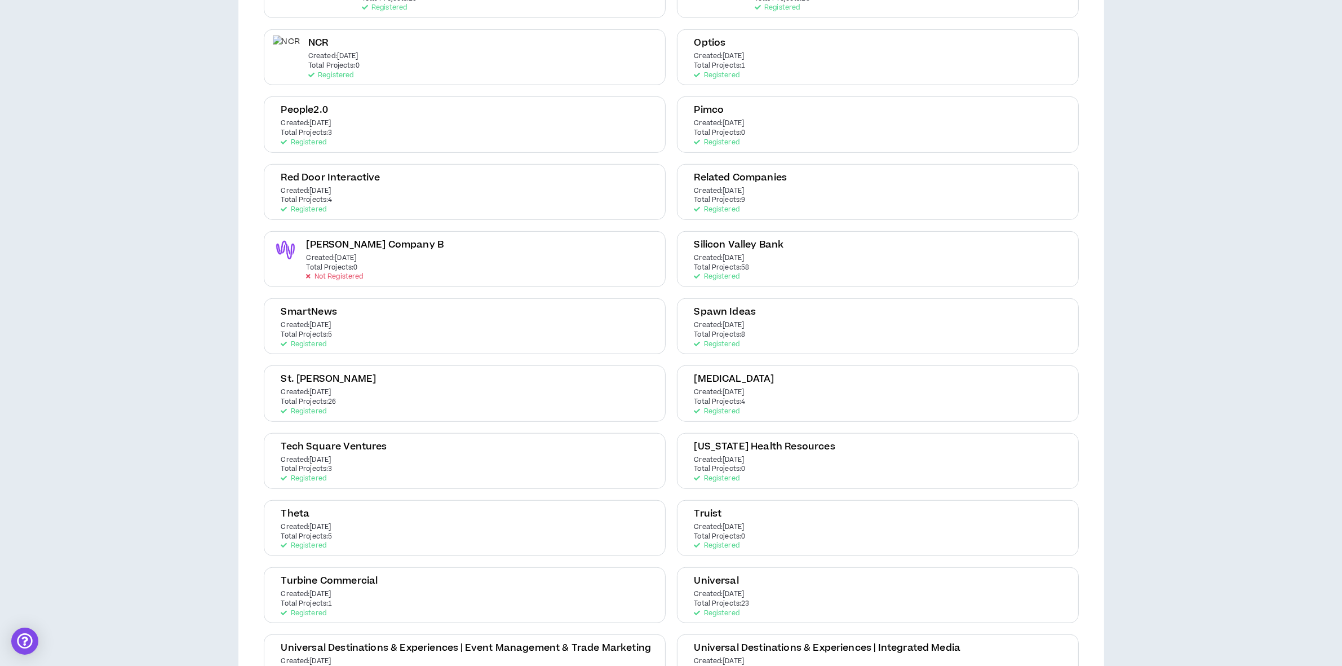
scroll to position [570, 0]
